Goal: Check status: Check status

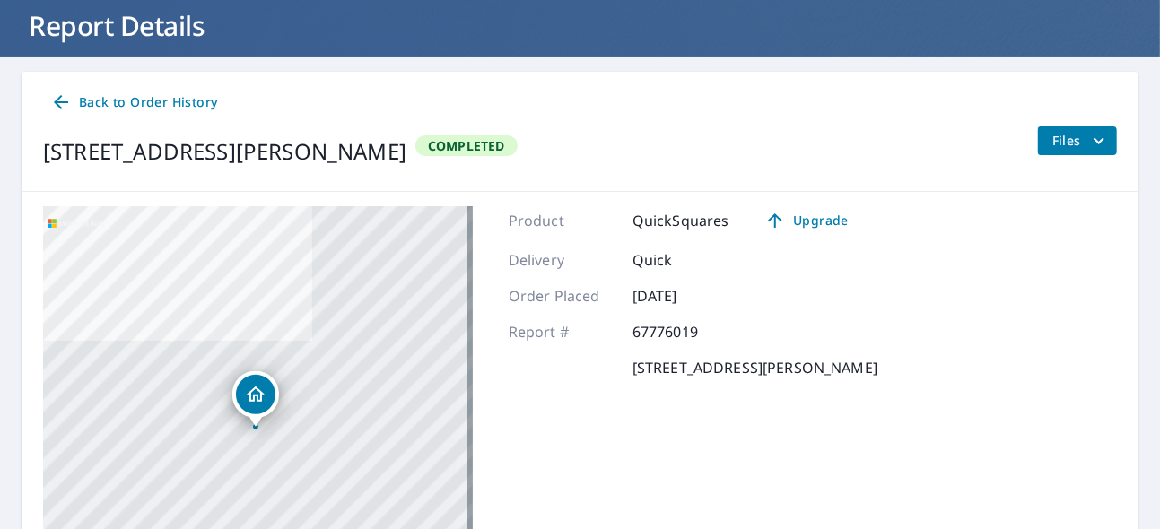
scroll to position [102, 0]
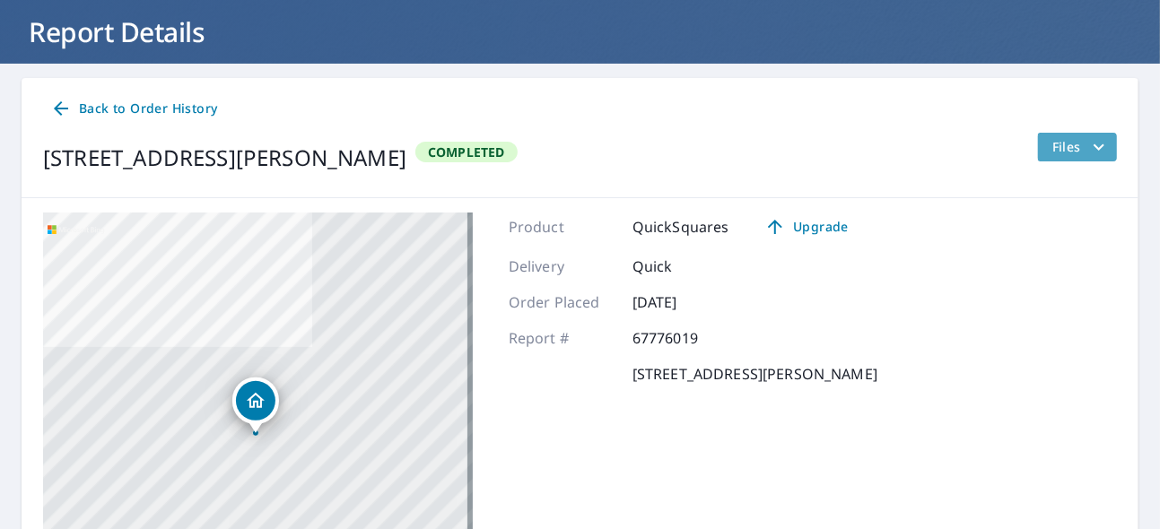
click at [1088, 137] on icon "filesDropdownBtn-67776019" at bounding box center [1099, 147] width 22 height 22
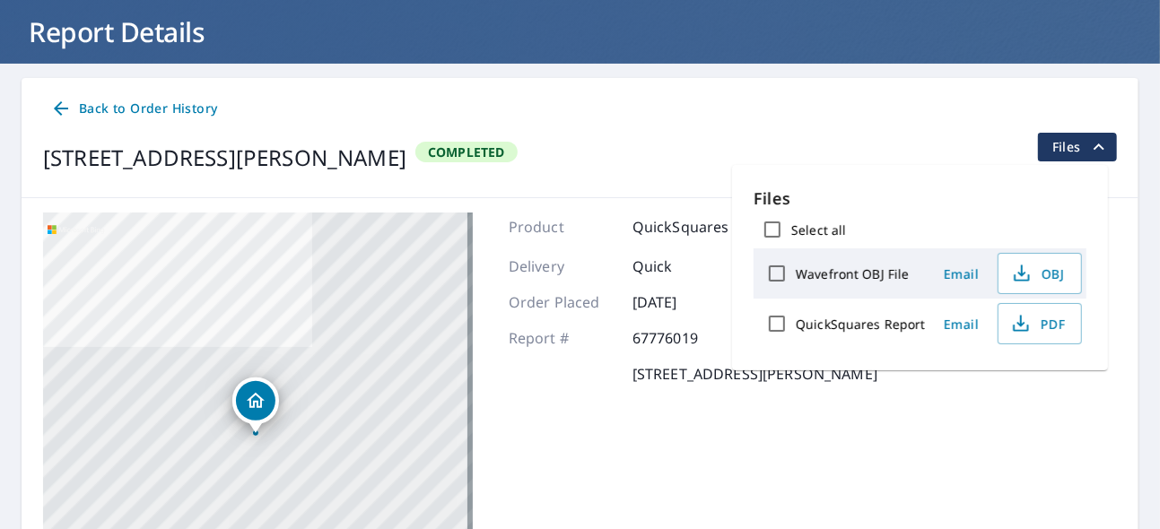
click at [863, 108] on div "Back to Order History" at bounding box center [579, 108] width 1073 height 33
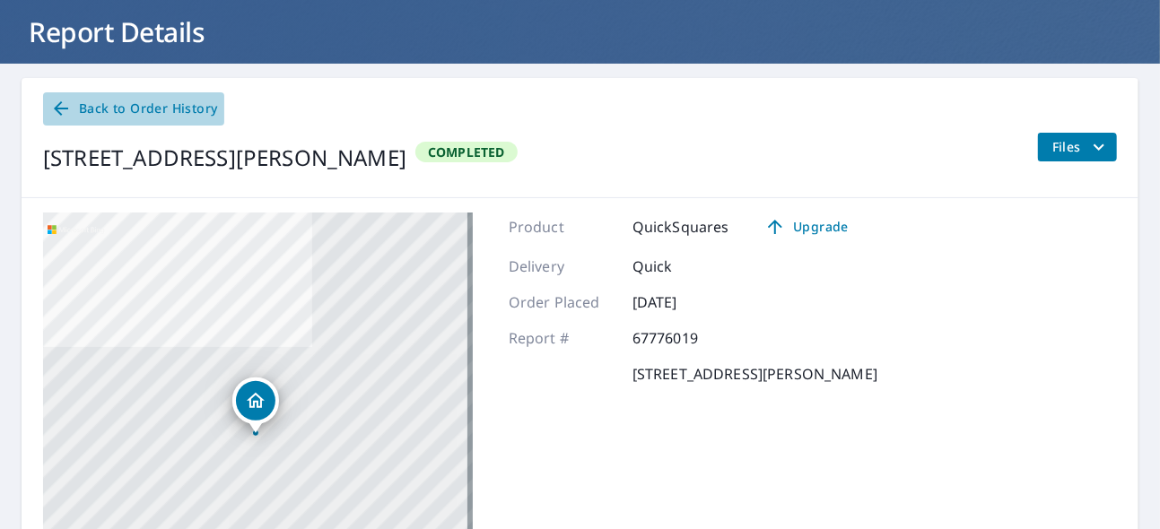
click at [62, 103] on icon at bounding box center [61, 109] width 22 height 22
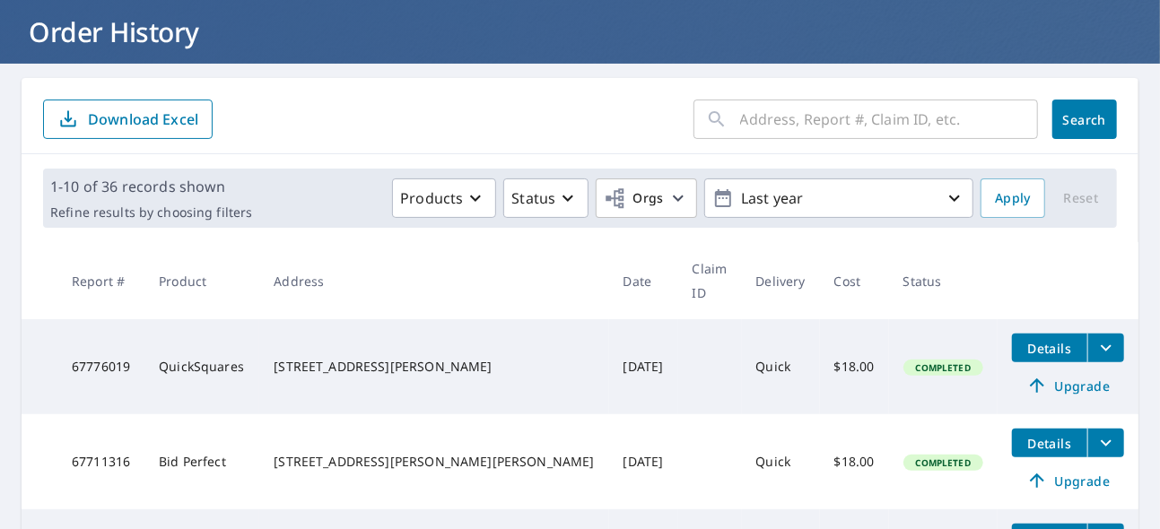
click at [926, 361] on span "Completed" at bounding box center [943, 367] width 76 height 13
click at [1095, 337] on icon "filesDropdownBtn-67776019" at bounding box center [1106, 348] width 22 height 22
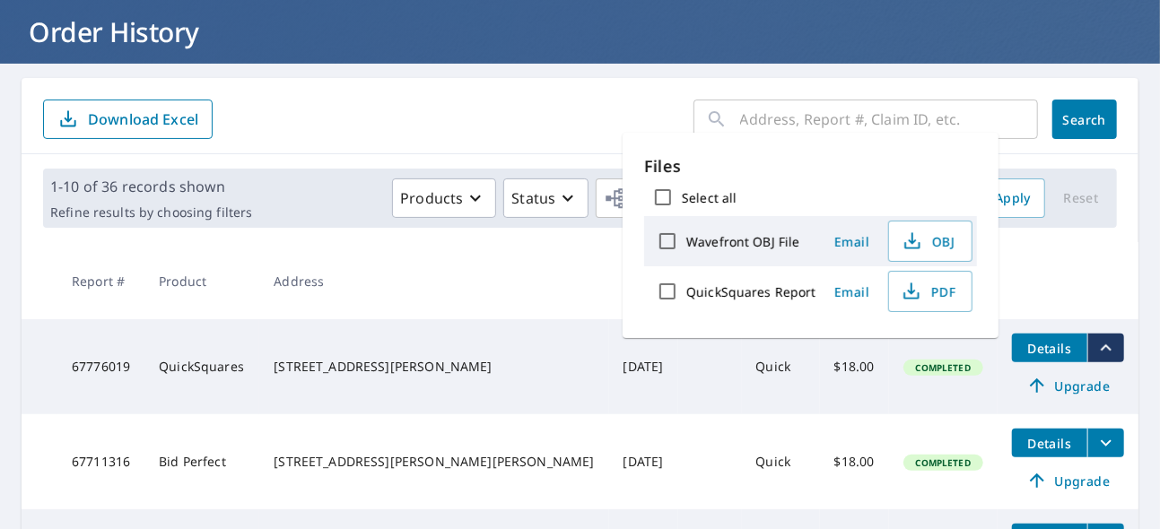
click at [665, 295] on input "QuickSquares Report" at bounding box center [667, 292] width 38 height 38
checkbox input "true"
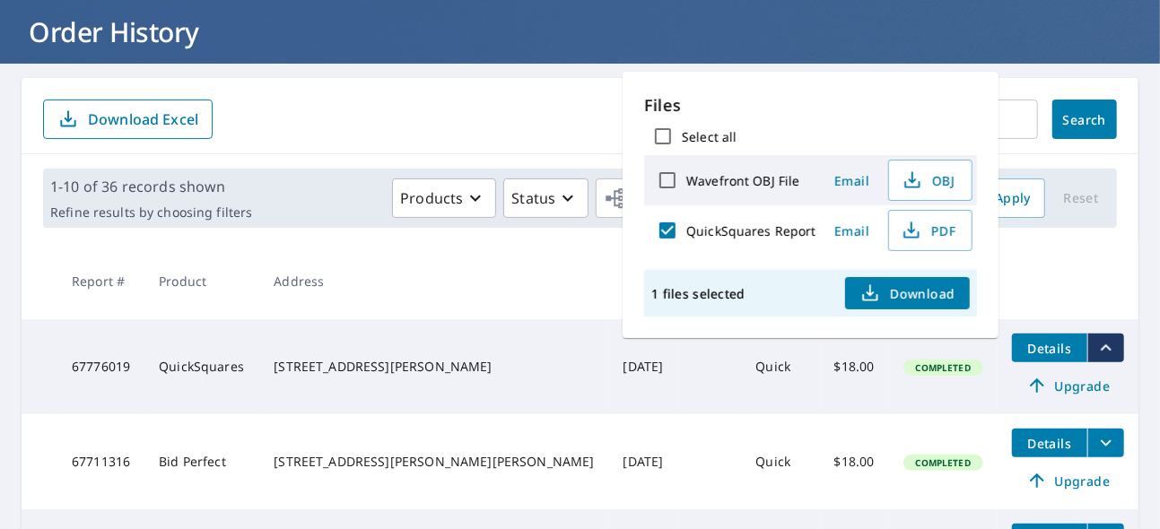
click at [878, 288] on icon "button" at bounding box center [870, 293] width 22 height 22
